Goal: Task Accomplishment & Management: Use online tool/utility

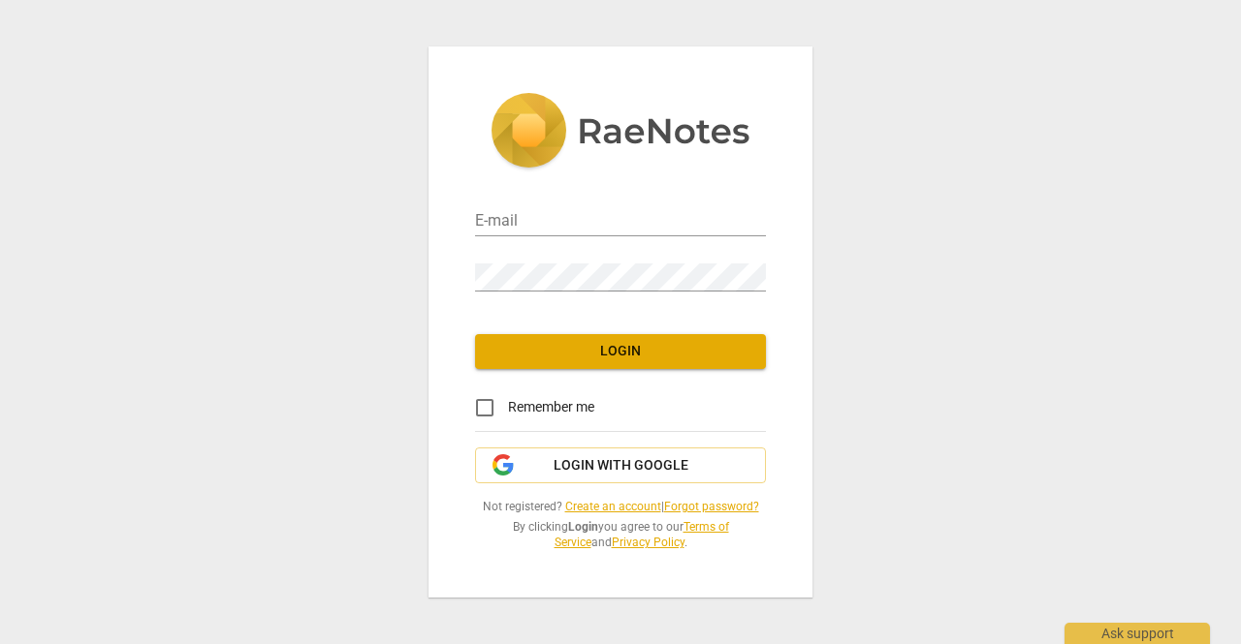
type input "[EMAIL_ADDRESS][DOMAIN_NAME]"
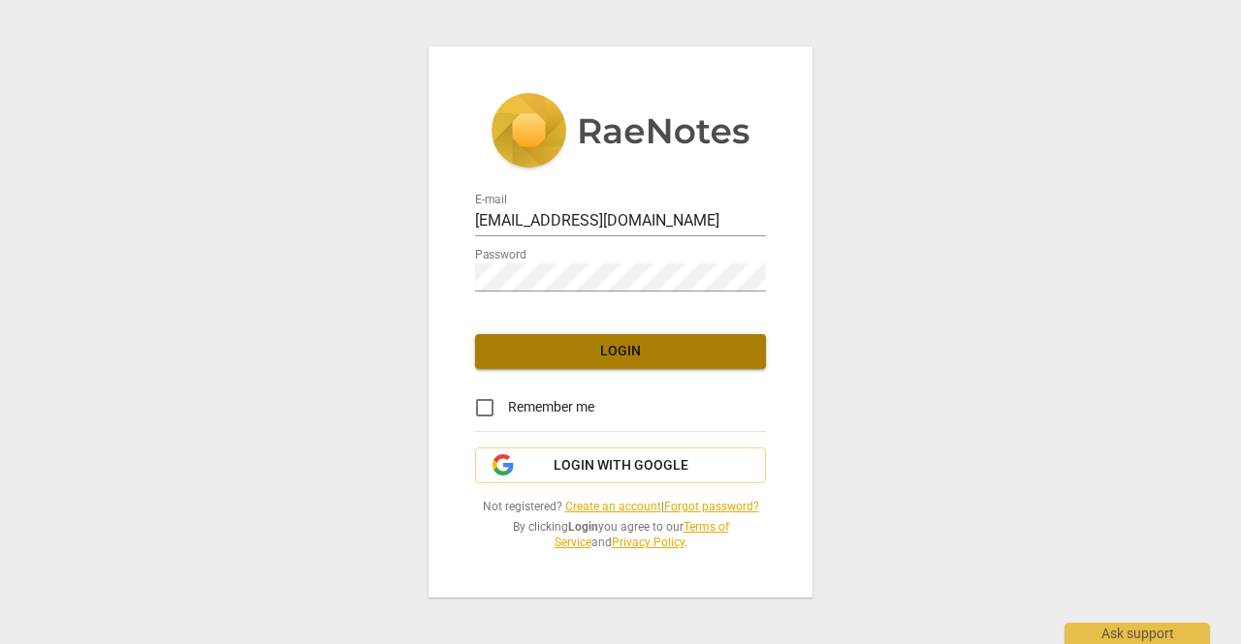
click at [558, 346] on span "Login" at bounding box center [620, 351] width 260 height 19
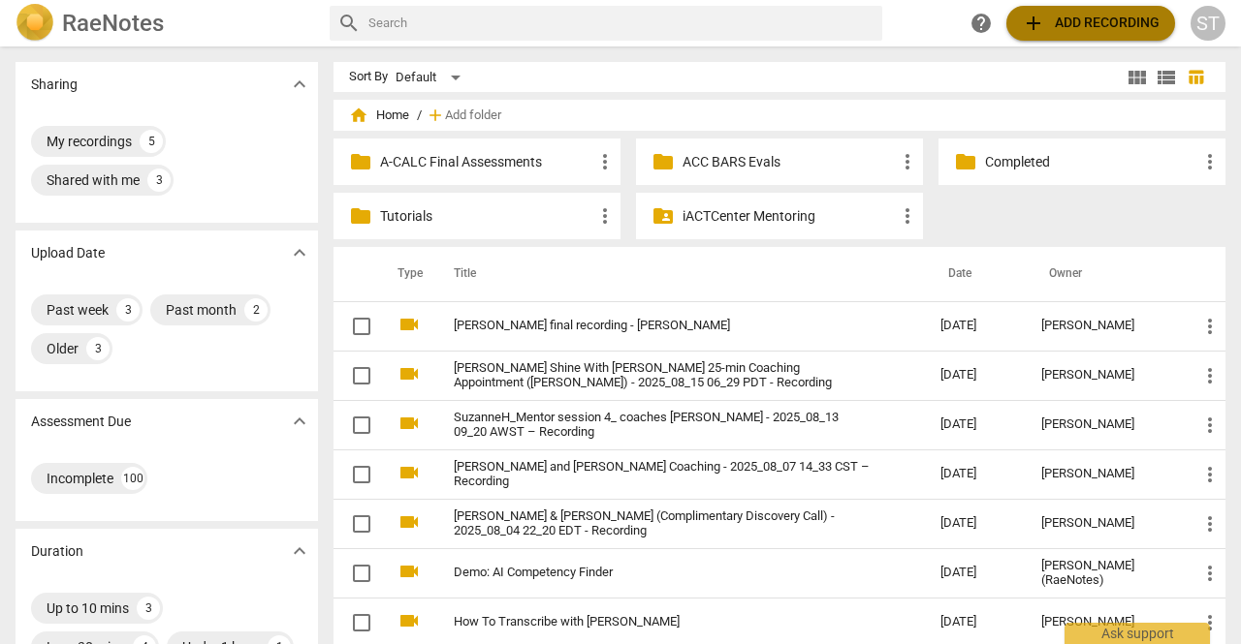
click at [1115, 34] on span "add Add recording" at bounding box center [1090, 23] width 138 height 23
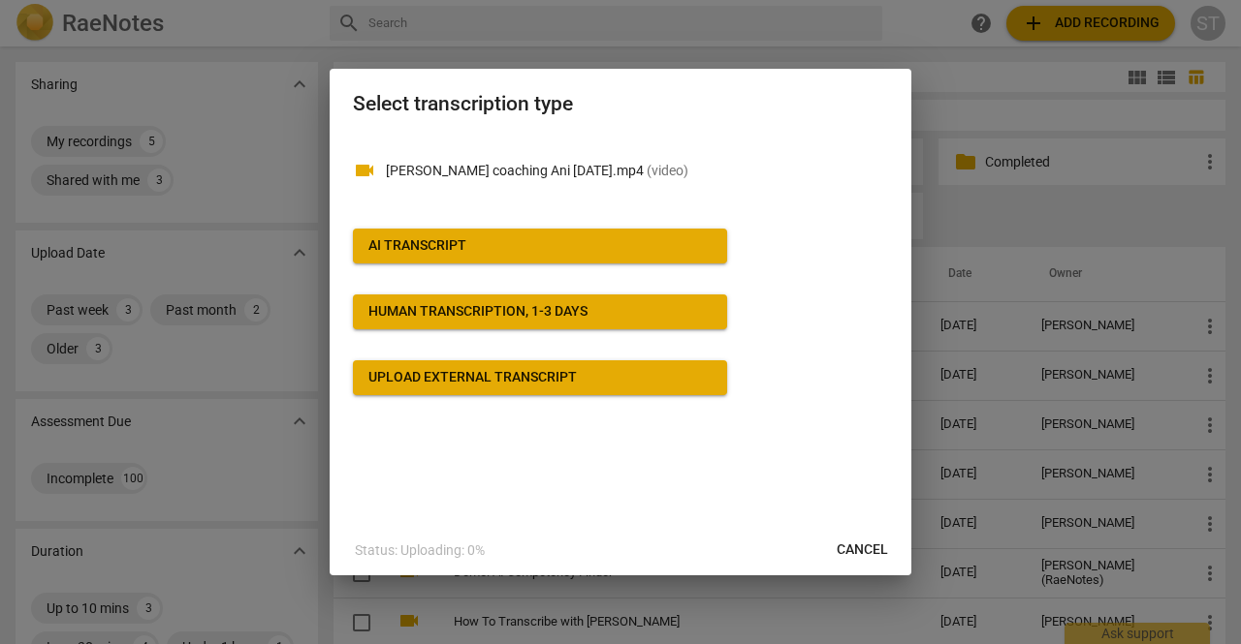
click at [636, 267] on div "videocam [PERSON_NAME] coaching Ani [DATE].mp4 ( video ) AI Transcript Human tr…" at bounding box center [620, 266] width 535 height 260
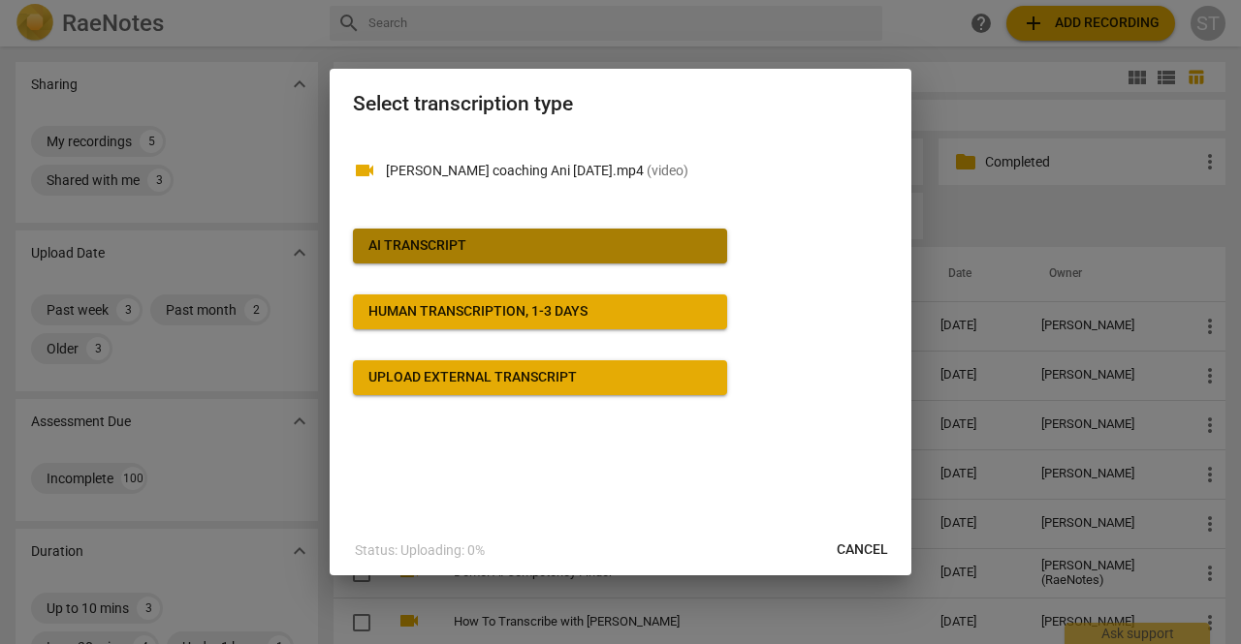
click at [644, 250] on span "AI Transcript" at bounding box center [539, 245] width 343 height 19
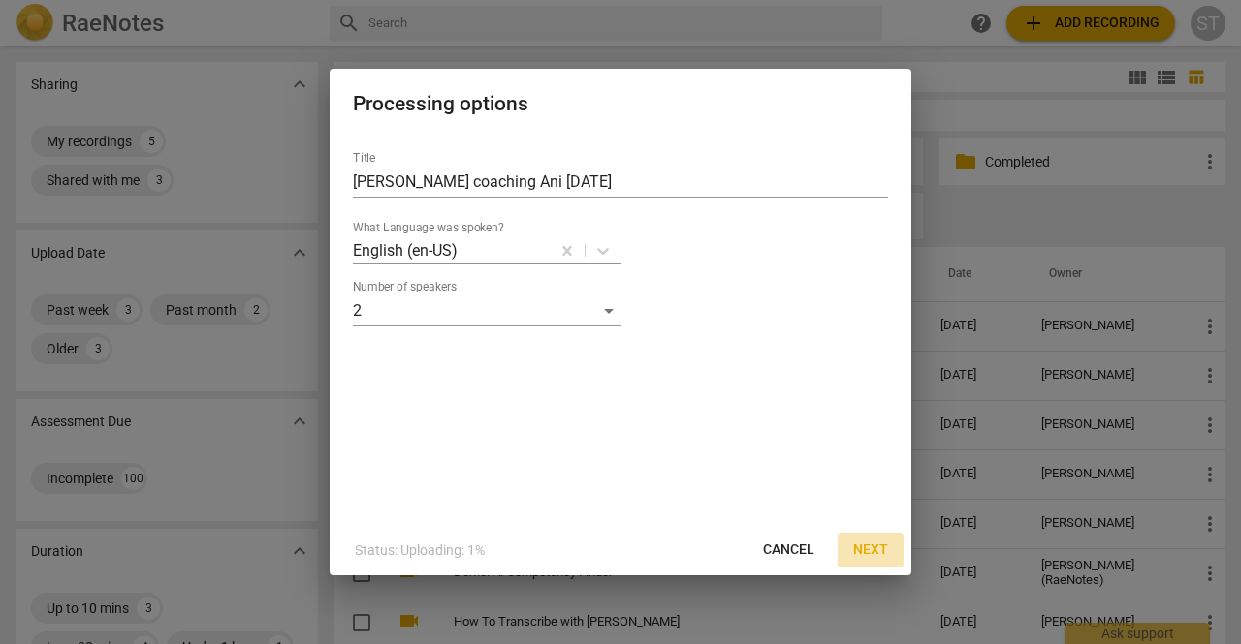
click at [876, 540] on button "Next" at bounding box center [870, 550] width 66 height 35
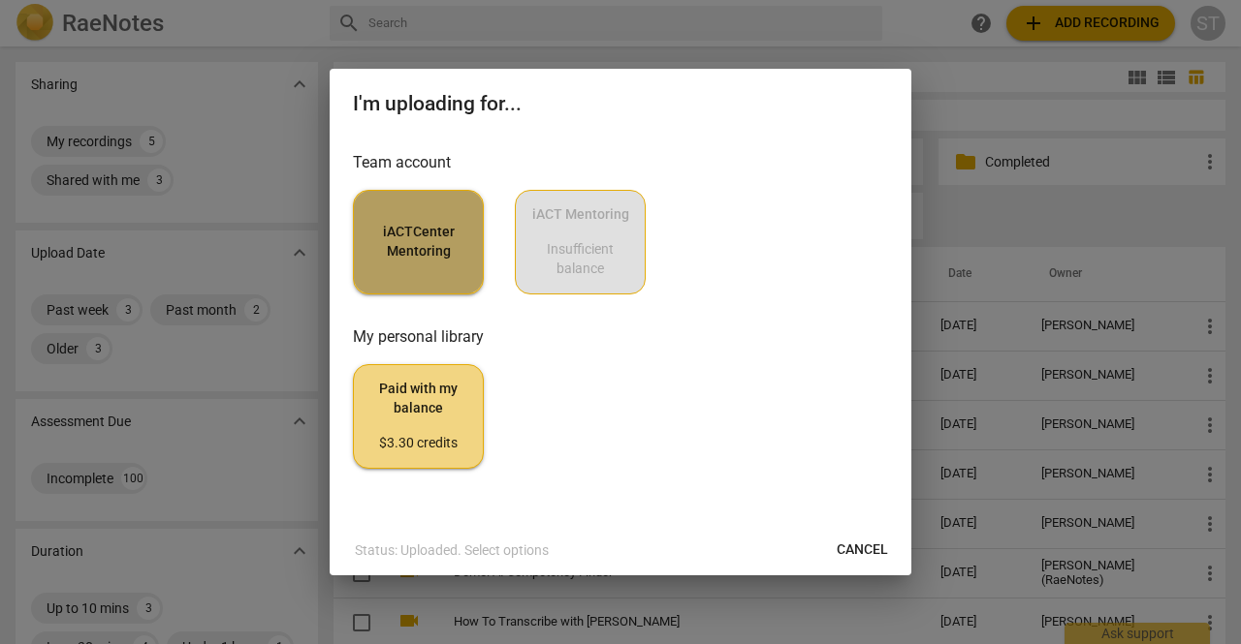
click at [431, 258] on span "iACTCenter Mentoring" at bounding box center [418, 242] width 98 height 38
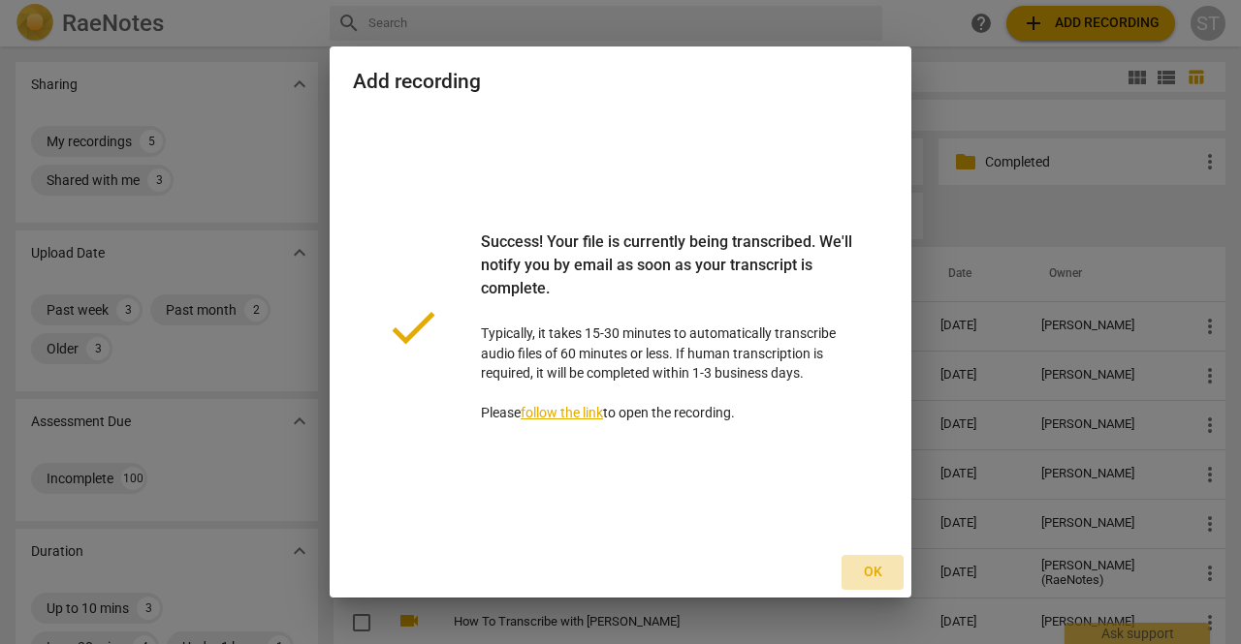
click at [876, 570] on span "Ok" at bounding box center [872, 572] width 31 height 19
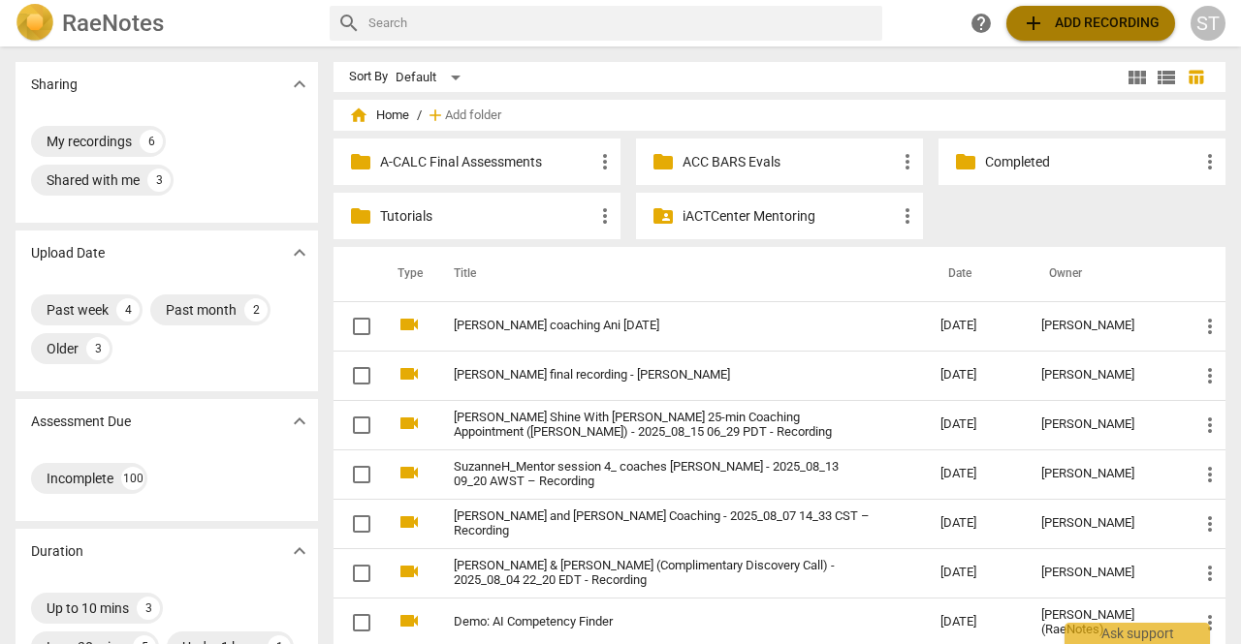
click at [1057, 22] on span "add Add recording" at bounding box center [1090, 23] width 138 height 23
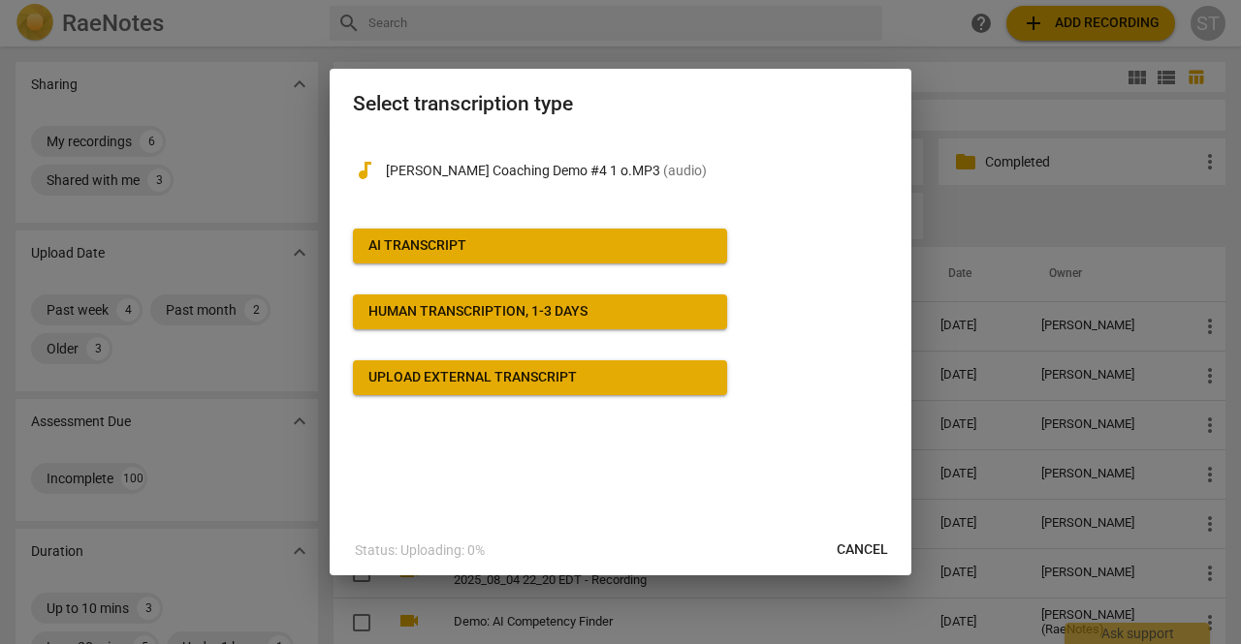
click at [601, 257] on button "AI Transcript" at bounding box center [540, 246] width 374 height 35
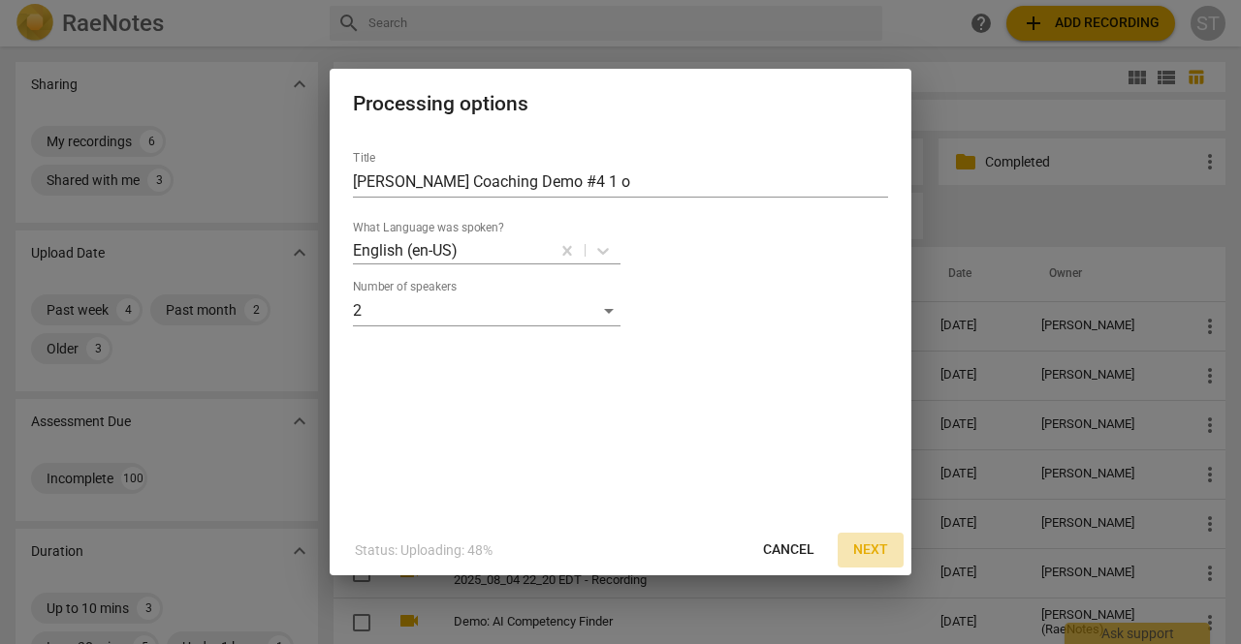
click at [860, 541] on span "Next" at bounding box center [870, 550] width 35 height 19
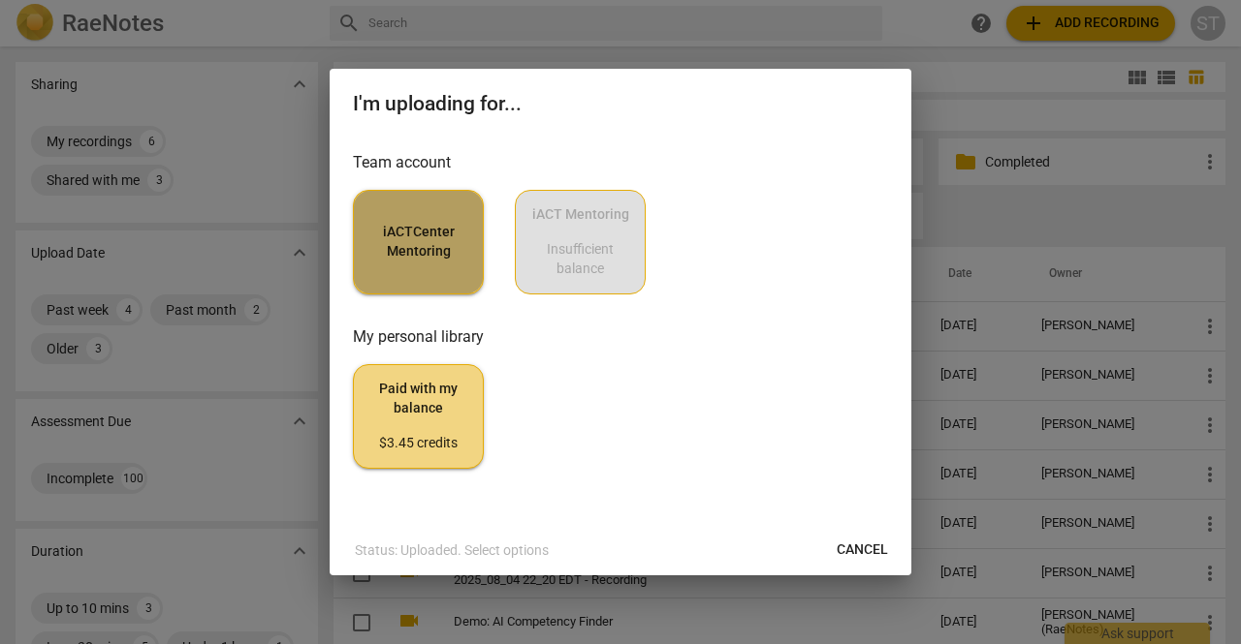
click at [393, 243] on span "iACTCenter Mentoring" at bounding box center [418, 242] width 98 height 38
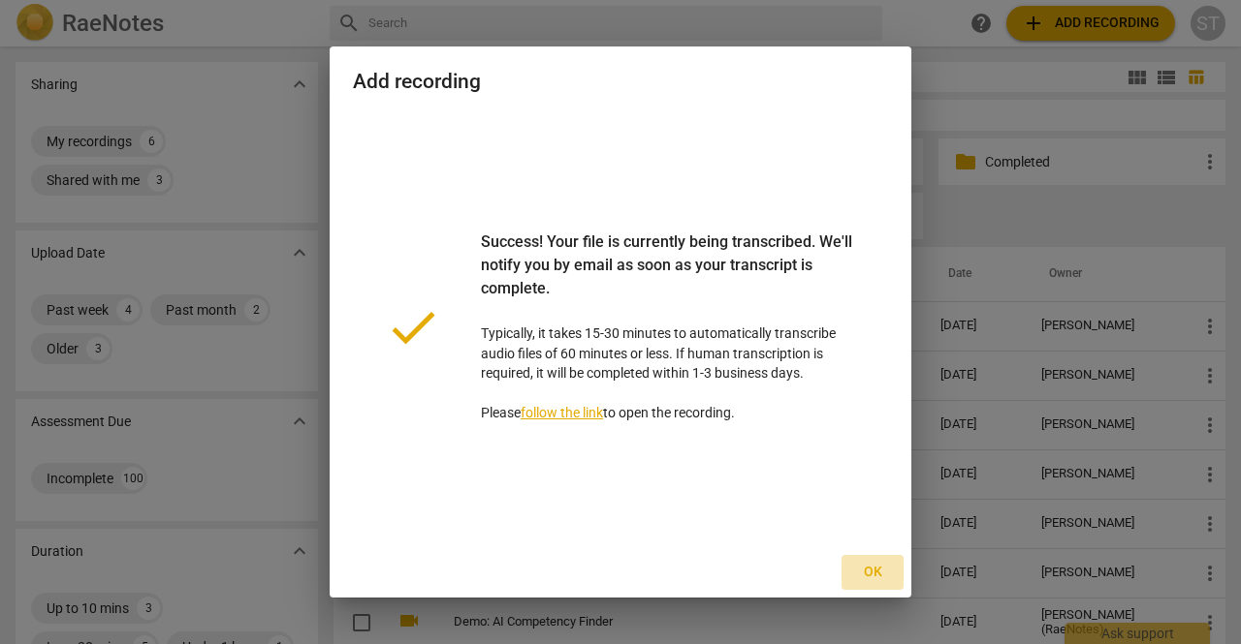
drag, startPoint x: 874, startPoint y: 578, endPoint x: 866, endPoint y: 565, distance: 14.8
click at [874, 571] on span "Ok" at bounding box center [872, 572] width 31 height 19
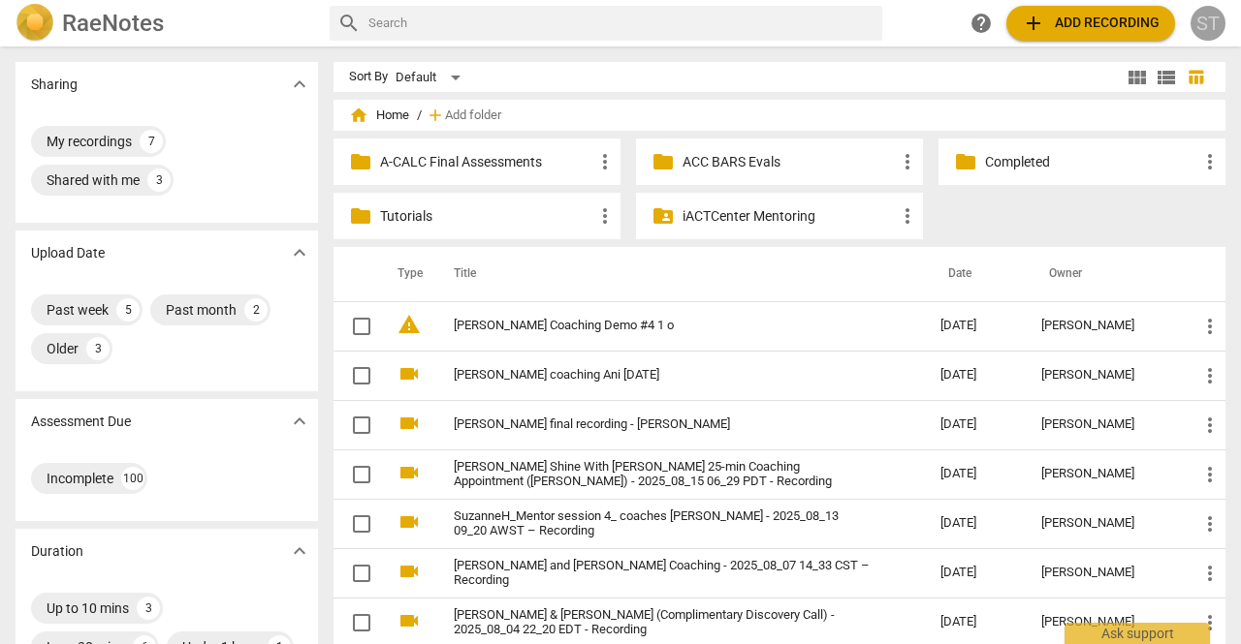
click at [1201, 13] on div "ST" at bounding box center [1207, 23] width 35 height 35
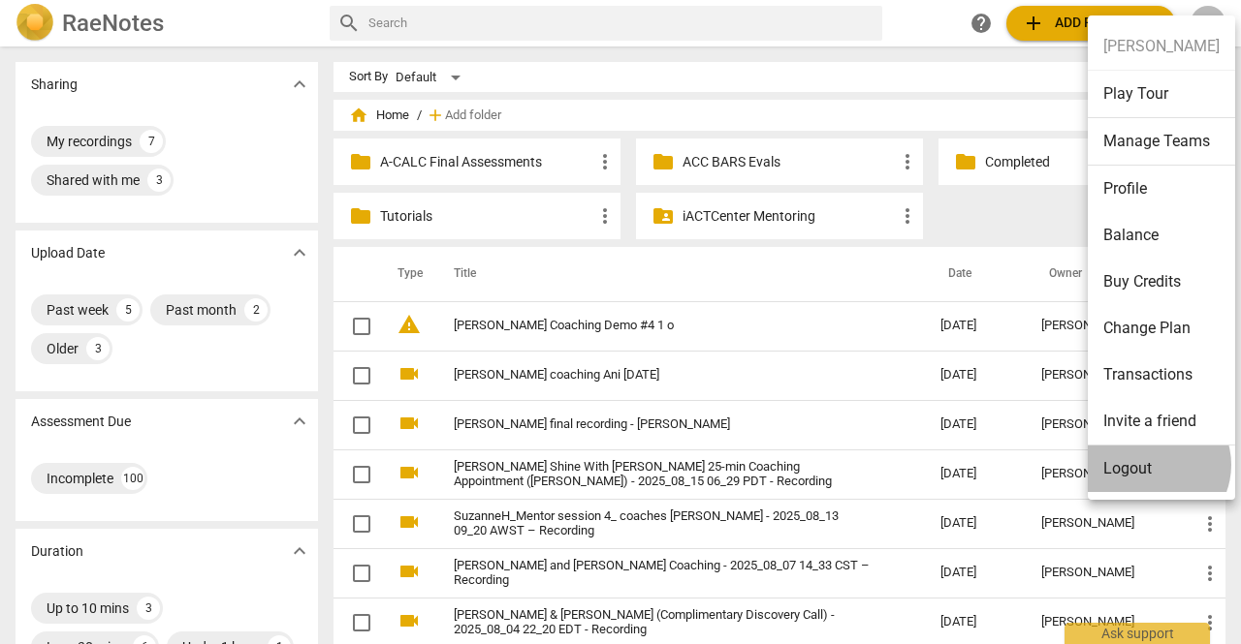
click at [1151, 464] on li "Logout" at bounding box center [1160, 469] width 147 height 47
